Goal: Task Accomplishment & Management: Manage account settings

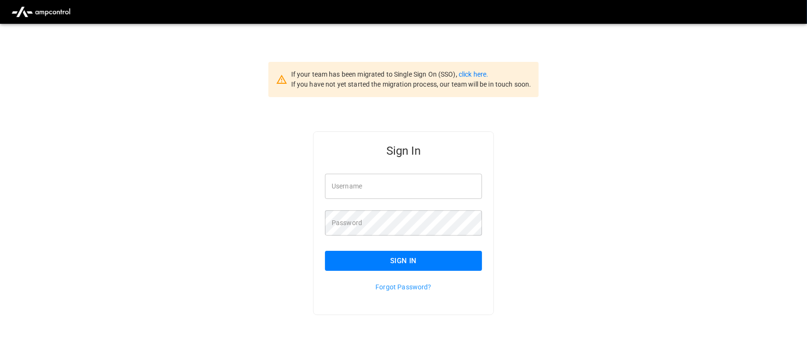
type input "**********"
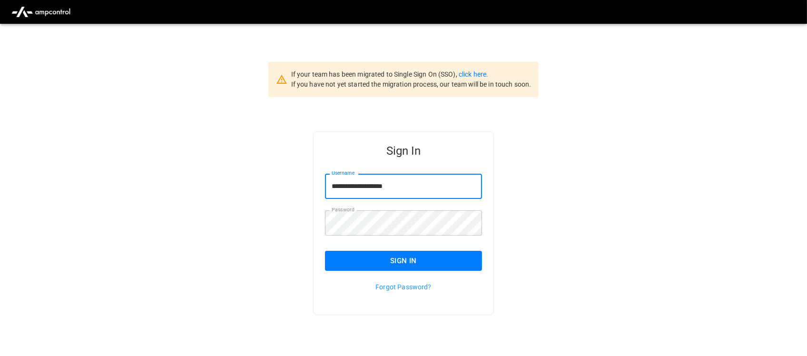
click at [418, 181] on input "**********" at bounding box center [403, 186] width 157 height 25
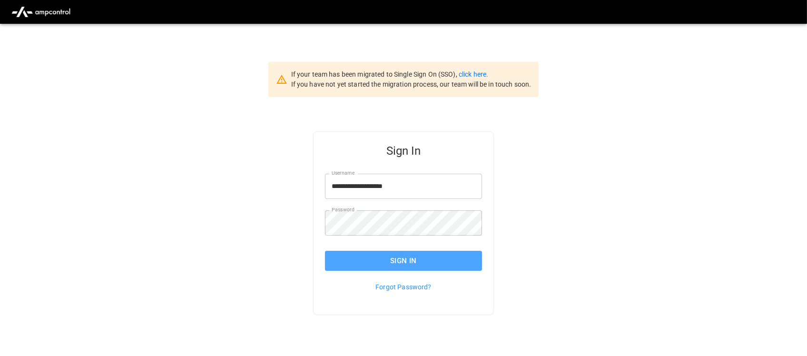
click at [405, 260] on button "Sign In" at bounding box center [403, 261] width 157 height 20
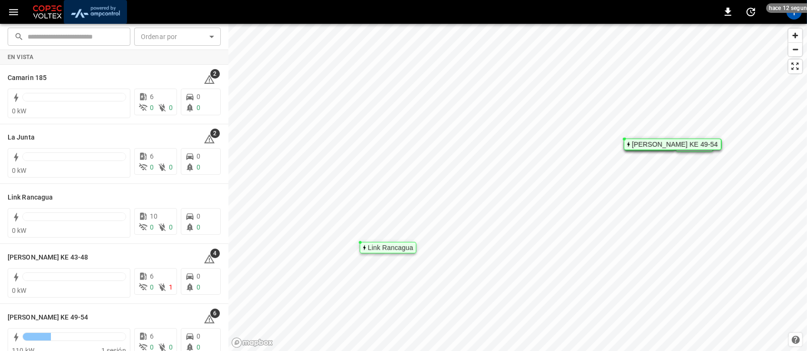
click at [103, 8] on img "menu" at bounding box center [96, 12] width 56 height 18
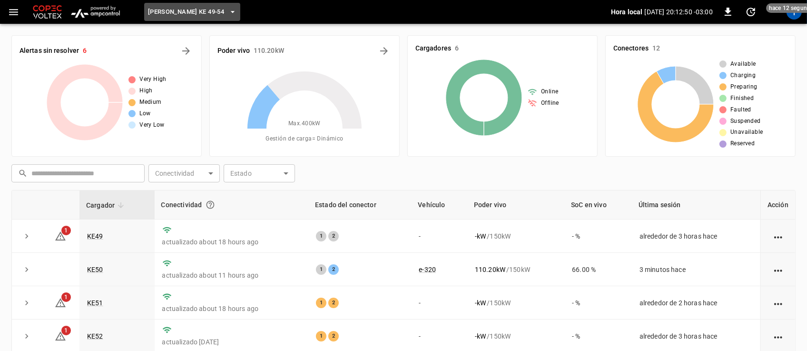
click at [228, 8] on icon "button" at bounding box center [233, 12] width 10 height 10
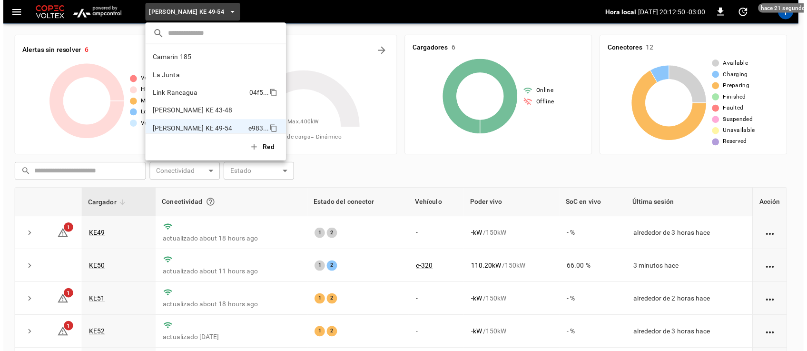
scroll to position [8, 0]
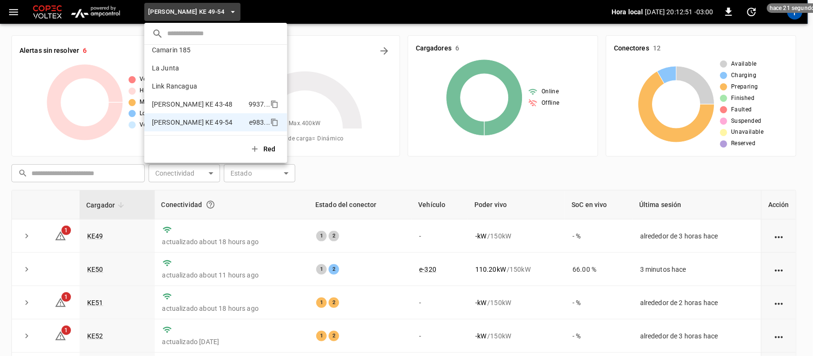
click at [183, 102] on p "[PERSON_NAME] KE 43-48" at bounding box center [198, 105] width 93 height 10
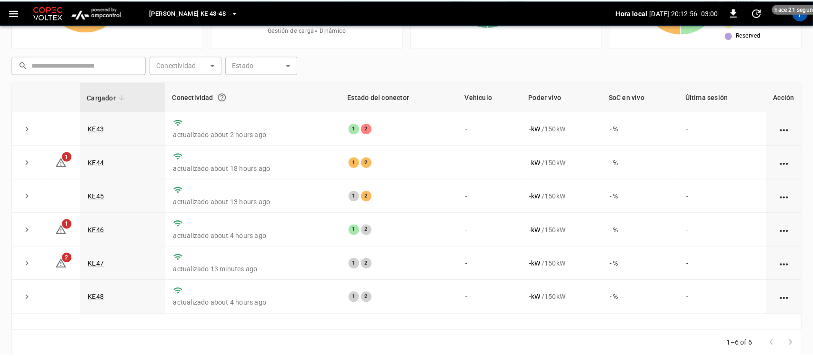
scroll to position [0, 0]
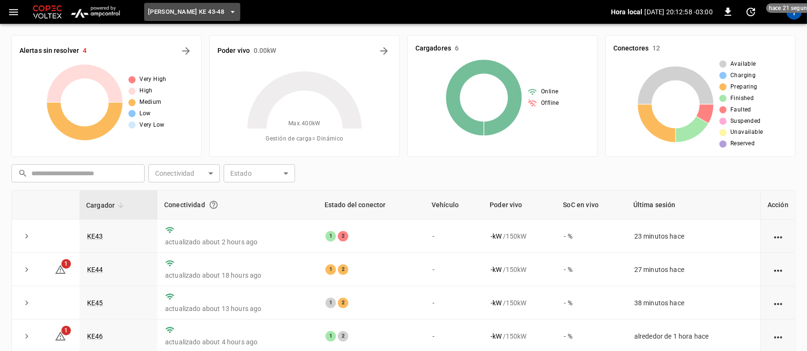
click at [228, 8] on icon "button" at bounding box center [233, 12] width 10 height 10
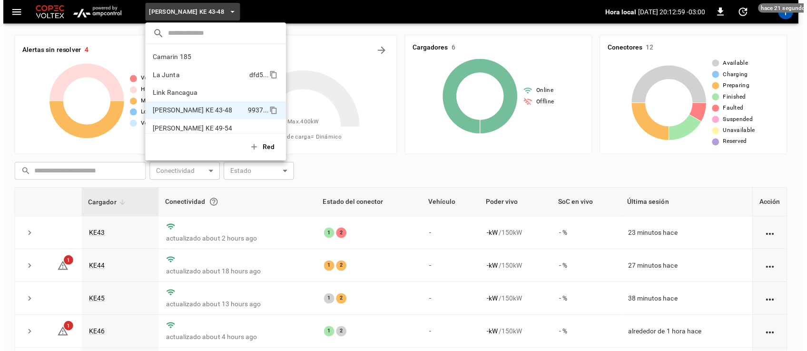
scroll to position [8, 0]
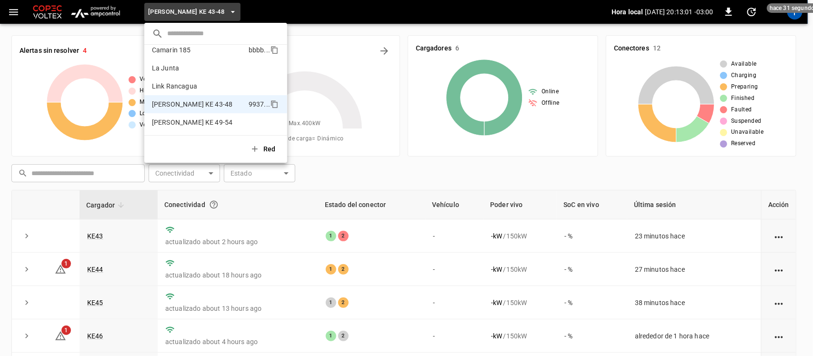
click at [177, 50] on p "Camarin 185" at bounding box center [198, 50] width 93 height 10
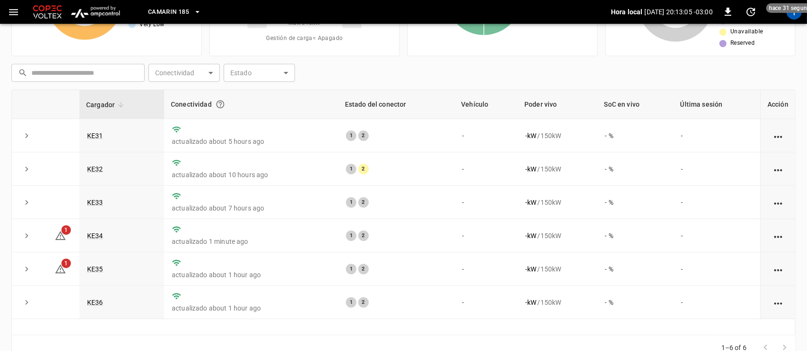
scroll to position [115, 0]
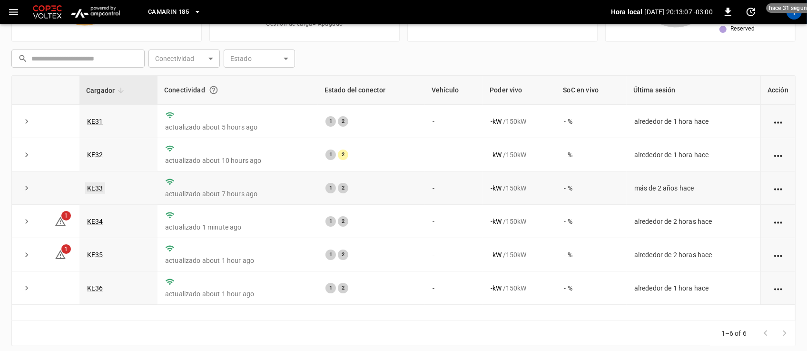
click at [96, 189] on link "KE33" at bounding box center [95, 187] width 20 height 11
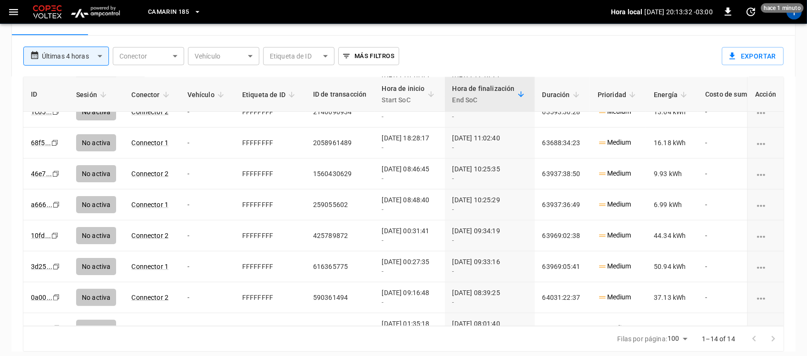
scroll to position [227, 0]
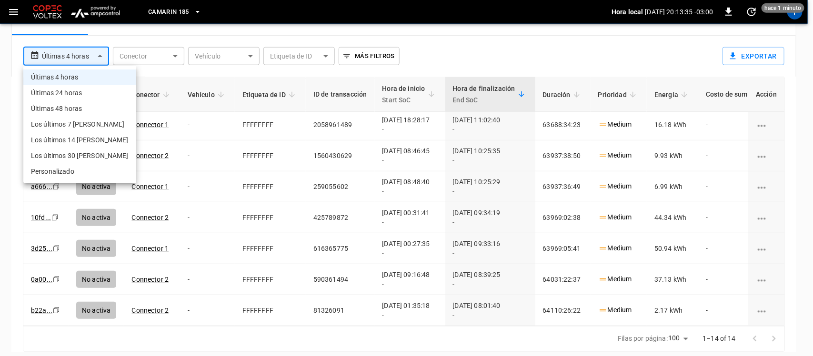
click at [79, 93] on li "Últimas 24 horas" at bounding box center [79, 93] width 113 height 16
type input "**********"
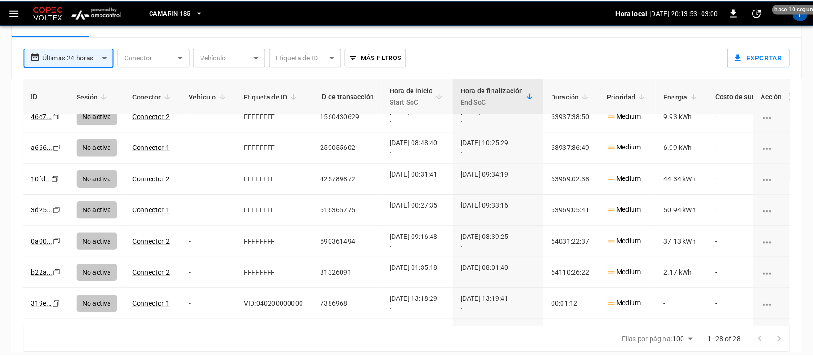
scroll to position [0, 0]
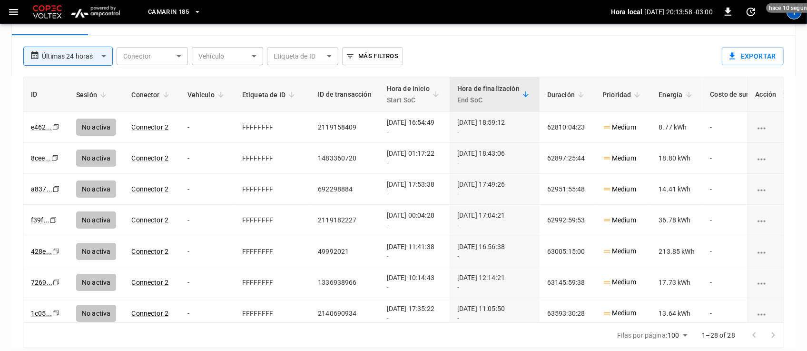
click at [795, 13] on div "T" at bounding box center [794, 11] width 15 height 15
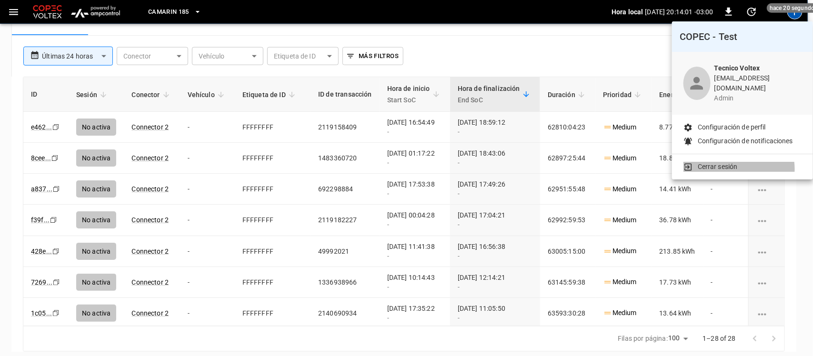
click at [734, 162] on p "Cerrar sesión" at bounding box center [717, 167] width 40 height 10
